Goal: Transaction & Acquisition: Purchase product/service

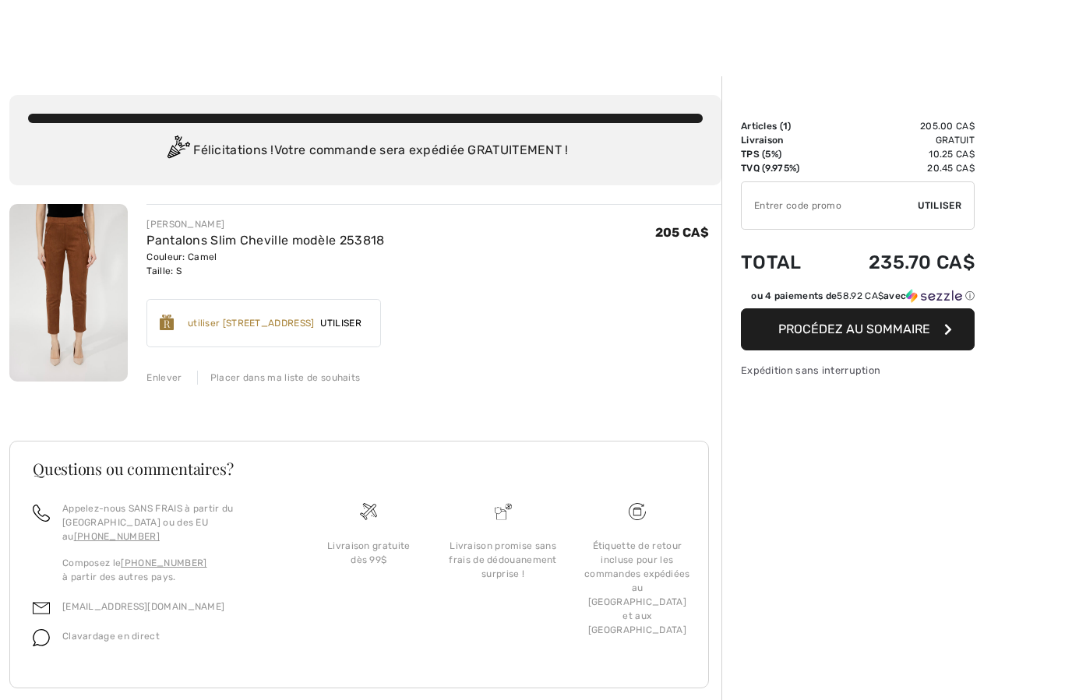
click at [842, 331] on span "Procédez au sommaire" at bounding box center [854, 329] width 152 height 15
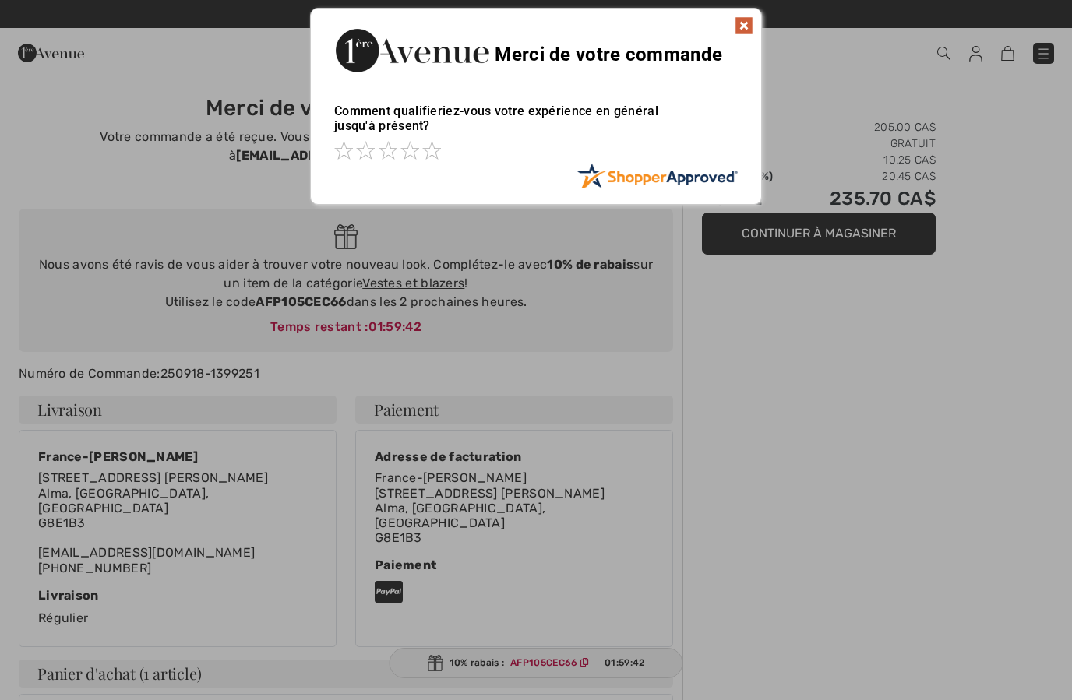
click at [742, 23] on img at bounding box center [744, 25] width 19 height 19
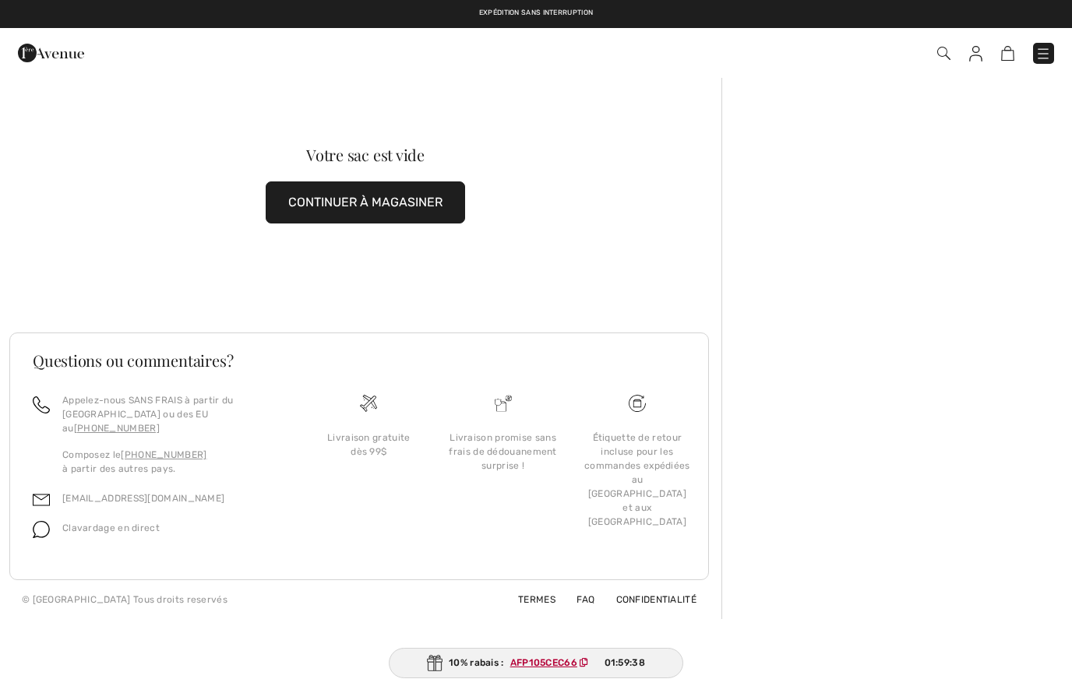
click at [64, 58] on img at bounding box center [51, 52] width 66 height 31
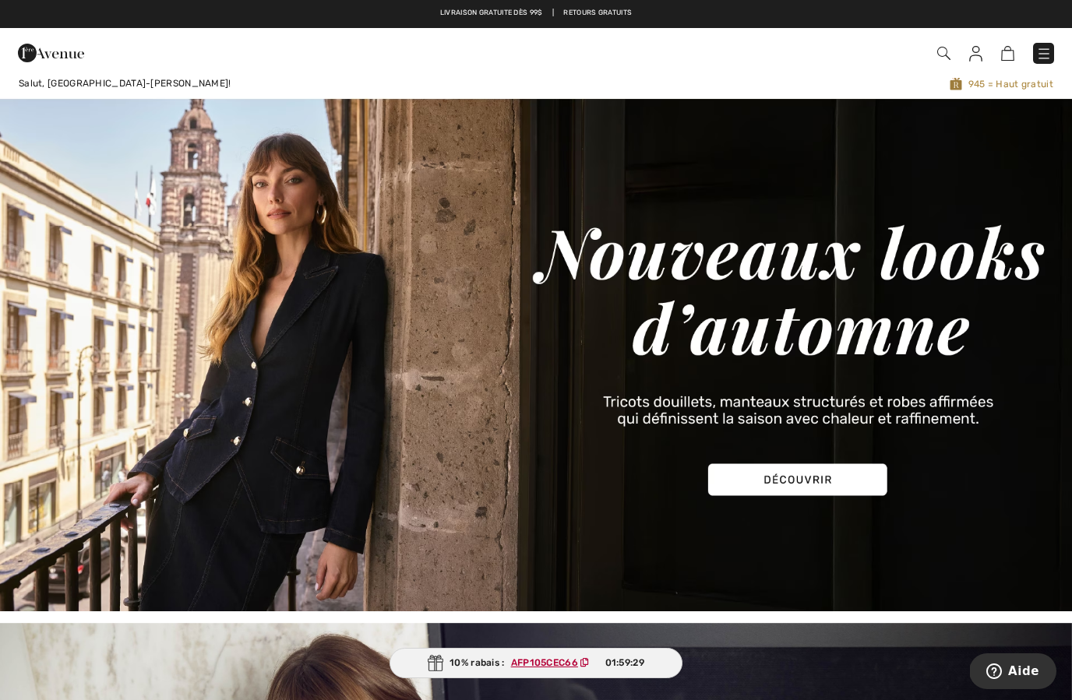
click at [1042, 43] on link at bounding box center [1043, 53] width 21 height 21
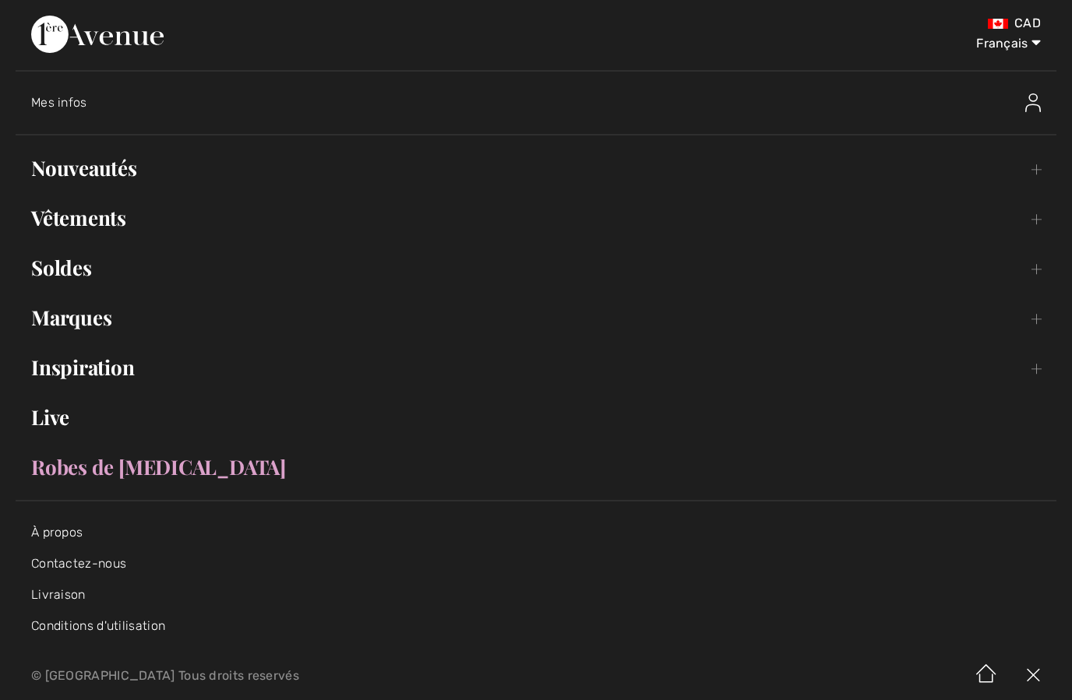
click at [92, 169] on link "Nouveautés Toggle submenu" at bounding box center [536, 168] width 1041 height 34
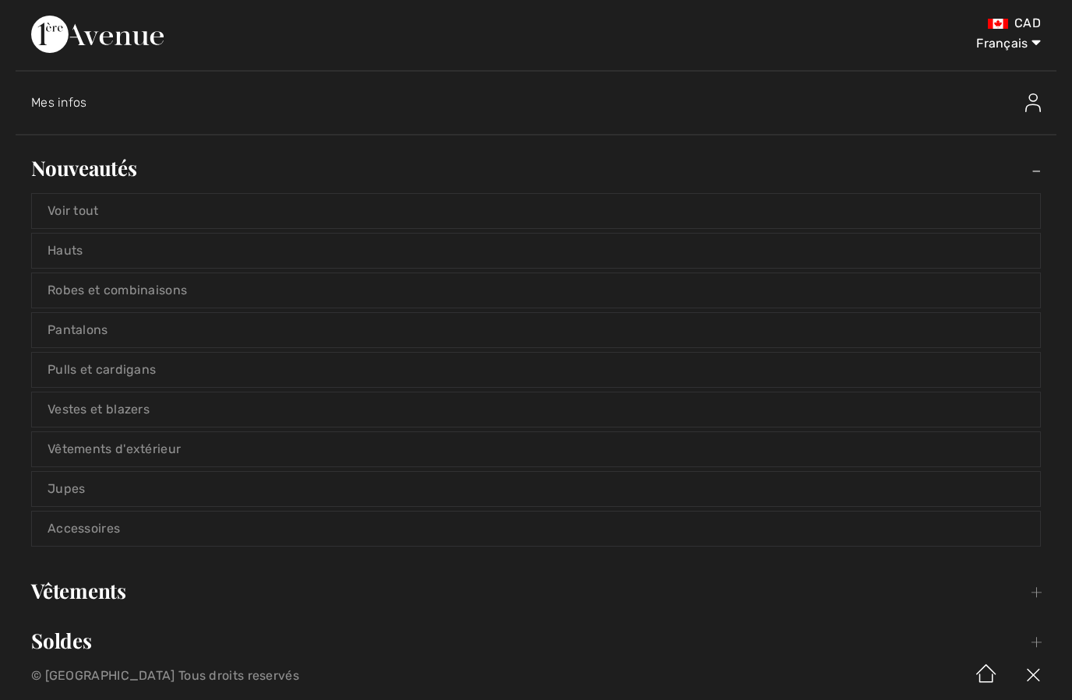
click at [76, 218] on link "Voir tout" at bounding box center [536, 211] width 1008 height 34
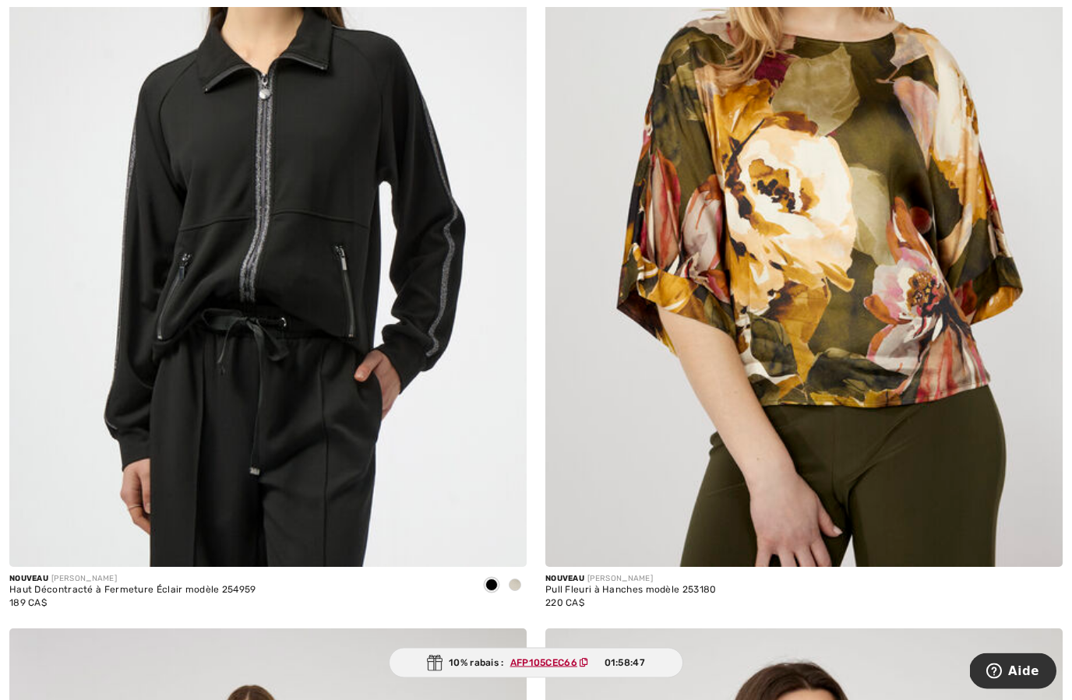
scroll to position [10798, 0]
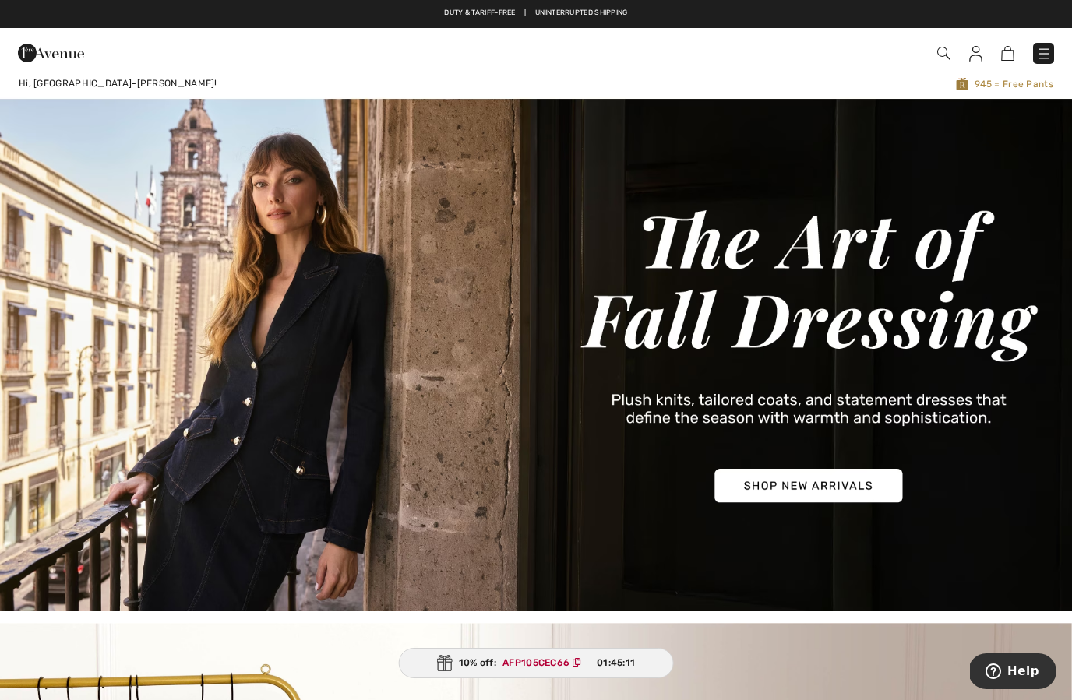
click at [939, 52] on img at bounding box center [943, 53] width 13 height 13
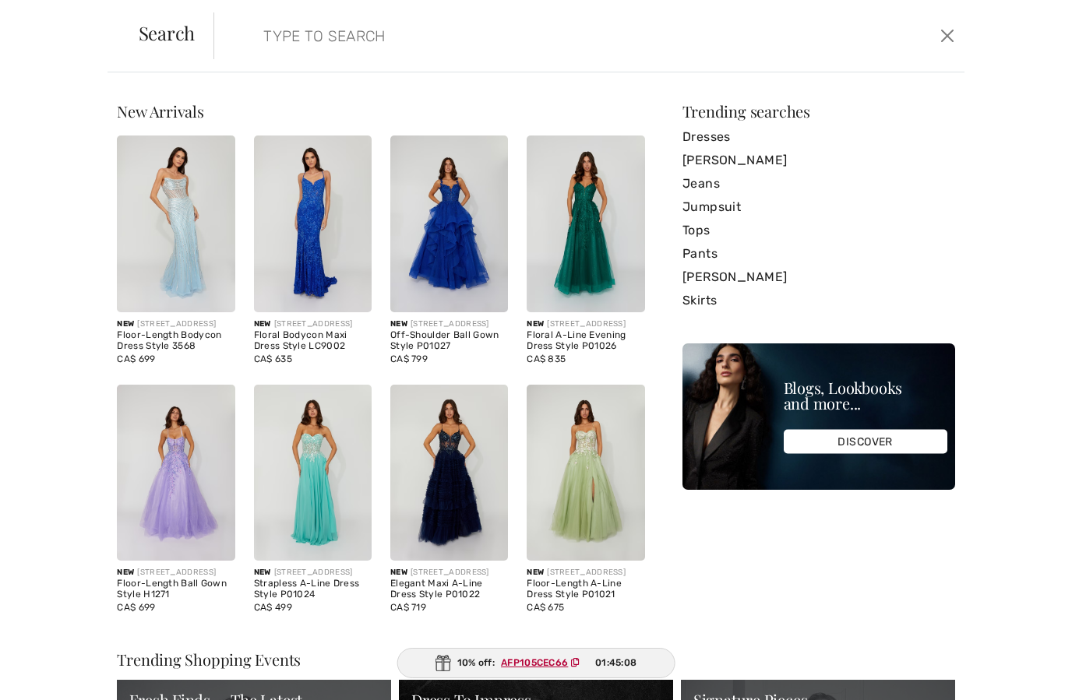
click at [299, 51] on input "search" at bounding box center [508, 35] width 513 height 47
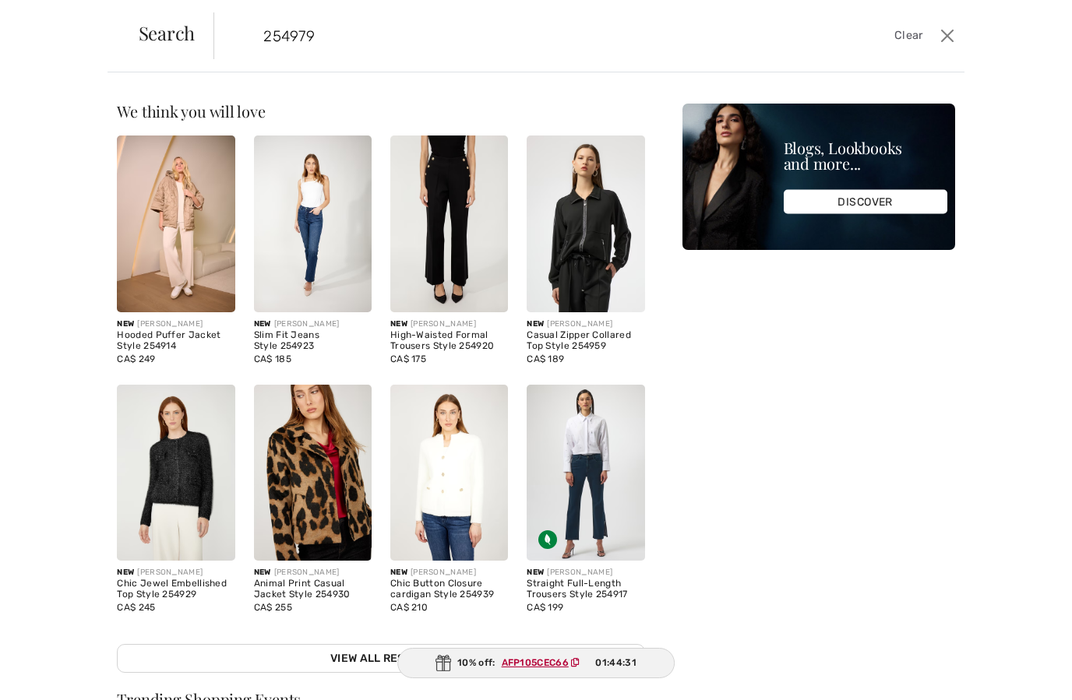
type input "254979"
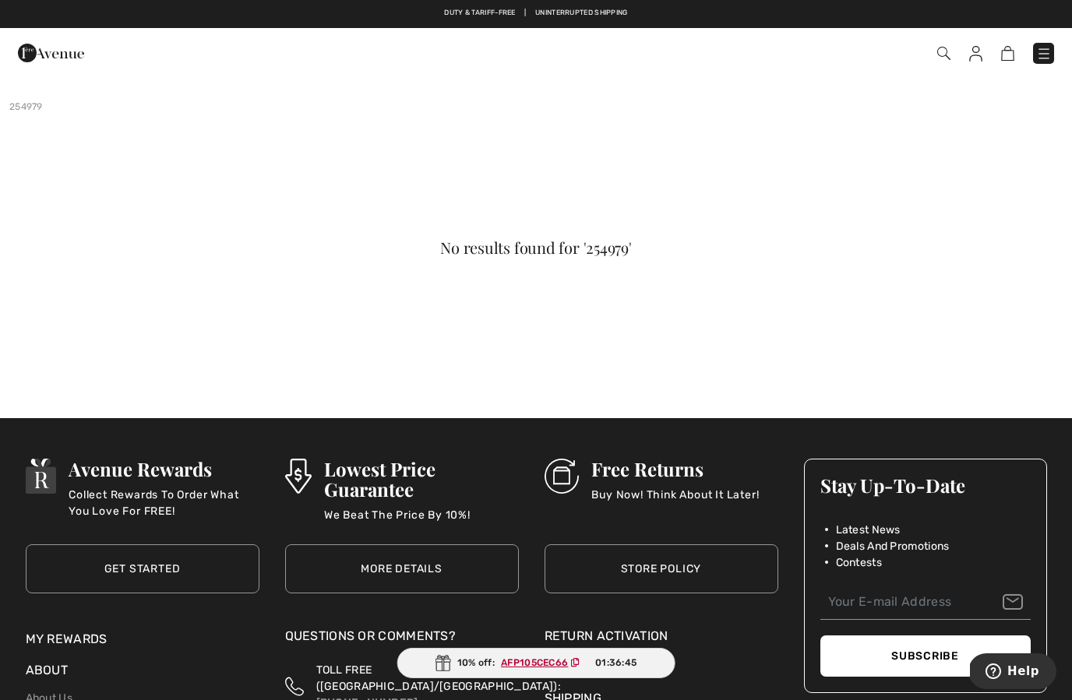
click at [47, 48] on img at bounding box center [51, 52] width 66 height 31
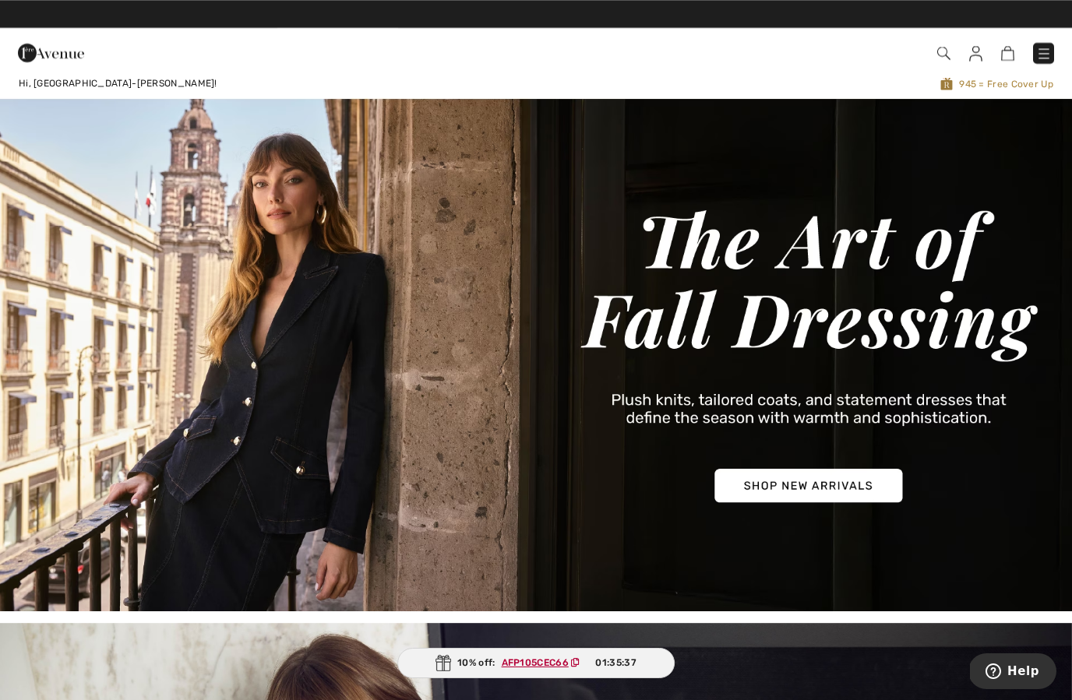
click at [53, 57] on img at bounding box center [51, 52] width 66 height 31
click at [49, 67] on img at bounding box center [51, 52] width 66 height 31
click at [46, 58] on img at bounding box center [51, 52] width 66 height 31
